Goal: Book appointment/travel/reservation

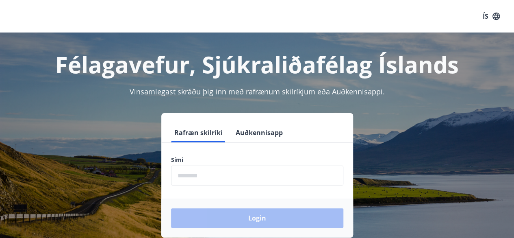
click at [247, 223] on div "Login" at bounding box center [257, 217] width 192 height 39
click at [224, 161] on label "Sími" at bounding box center [257, 160] width 172 height 8
click at [210, 218] on div "Login" at bounding box center [257, 217] width 192 height 39
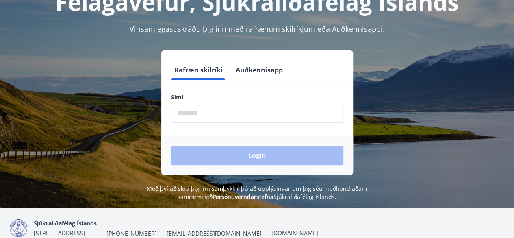
scroll to position [65, 0]
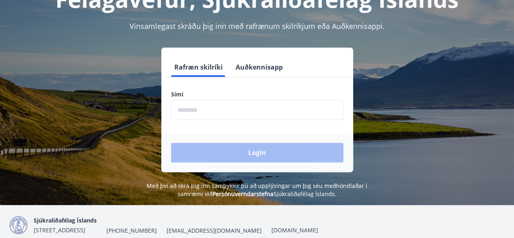
click at [179, 93] on label "Sími" at bounding box center [257, 94] width 172 height 8
click at [193, 120] on form "Rafræn skilríki Auðkennisapp Sími ​ Login" at bounding box center [257, 114] width 192 height 115
click at [194, 114] on input "phone" at bounding box center [257, 110] width 172 height 20
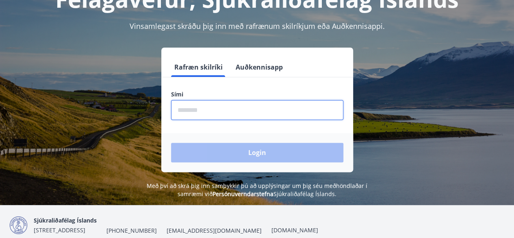
type input "********"
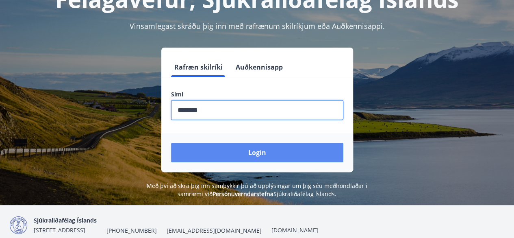
click at [292, 146] on button "Login" at bounding box center [257, 153] width 172 height 20
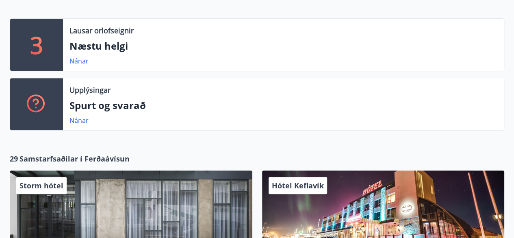
scroll to position [193, 0]
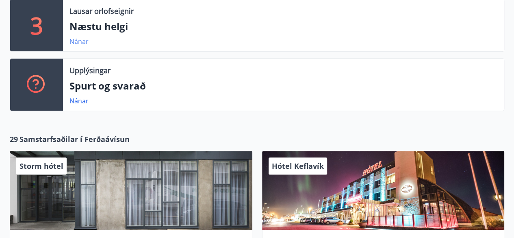
click at [78, 38] on link "Nánar" at bounding box center [79, 41] width 19 height 9
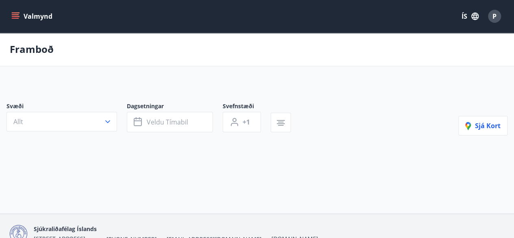
type input "*"
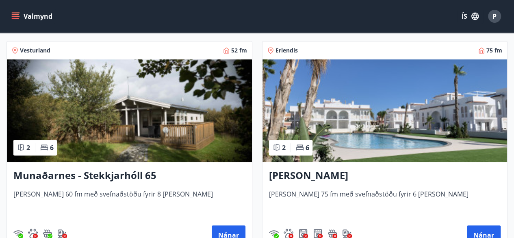
scroll to position [140, 0]
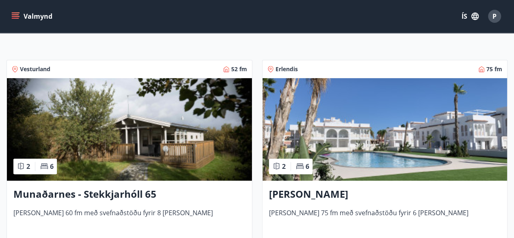
click at [150, 166] on img at bounding box center [129, 129] width 245 height 102
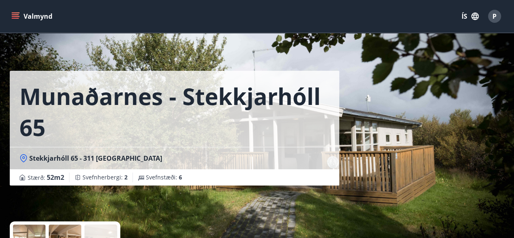
click at [17, 15] on icon "menu" at bounding box center [15, 16] width 8 height 8
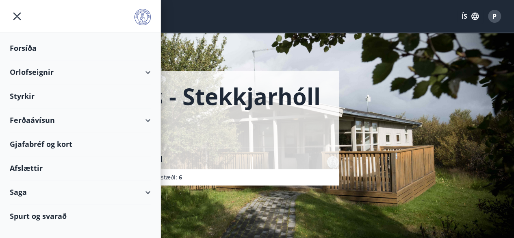
click at [39, 76] on div "Orlofseignir" at bounding box center [80, 72] width 141 height 24
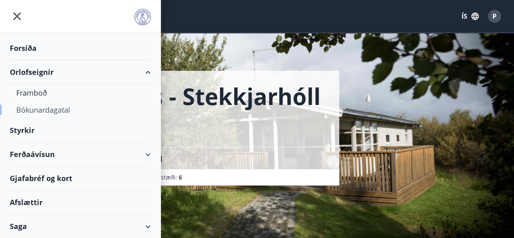
click at [54, 113] on div "Bókunardagatal" at bounding box center [80, 109] width 128 height 17
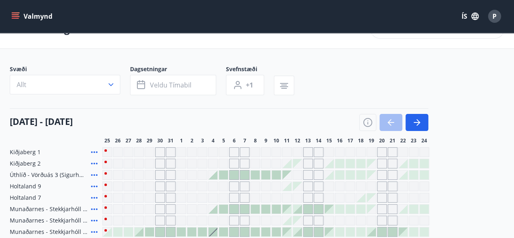
scroll to position [20, 0]
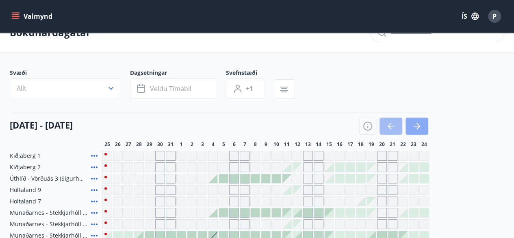
click at [423, 123] on button "button" at bounding box center [417, 126] width 23 height 17
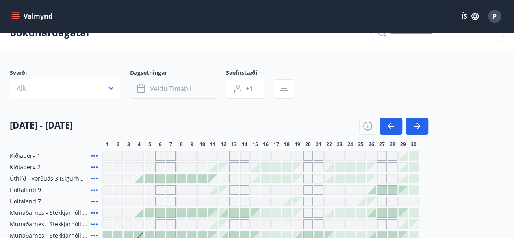
click at [164, 88] on span "Veldu tímabil" at bounding box center [170, 88] width 41 height 9
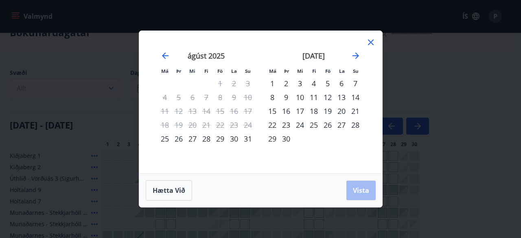
click at [373, 43] on icon at bounding box center [371, 42] width 10 height 10
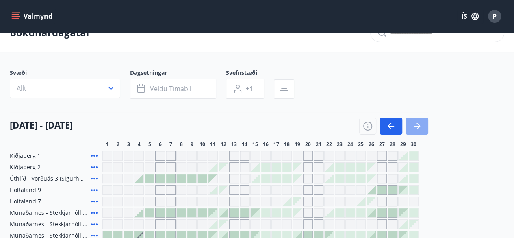
click at [414, 127] on icon "button" at bounding box center [417, 126] width 10 height 10
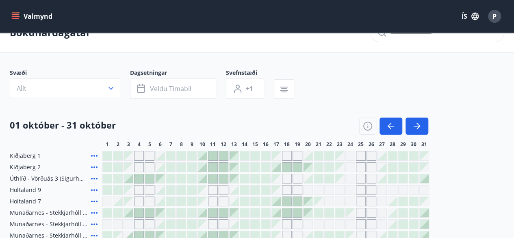
click at [280, 201] on div at bounding box center [276, 201] width 9 height 9
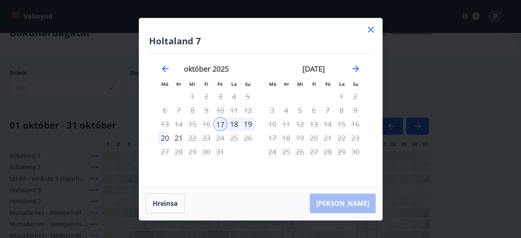
click at [369, 30] on icon at bounding box center [371, 30] width 10 height 10
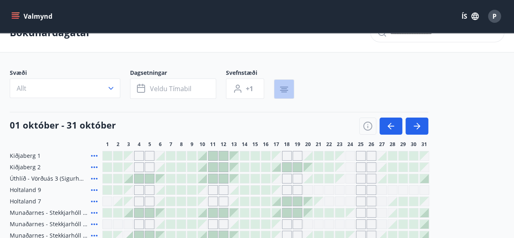
click at [286, 92] on icon "button" at bounding box center [284, 90] width 10 height 10
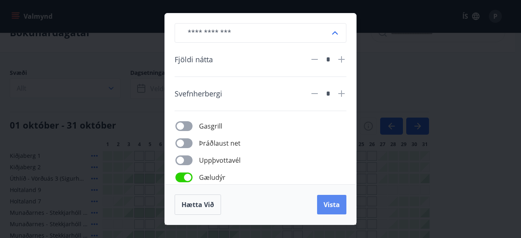
click at [333, 204] on span "Vista" at bounding box center [331, 204] width 16 height 9
